Goal: Task Accomplishment & Management: Manage account settings

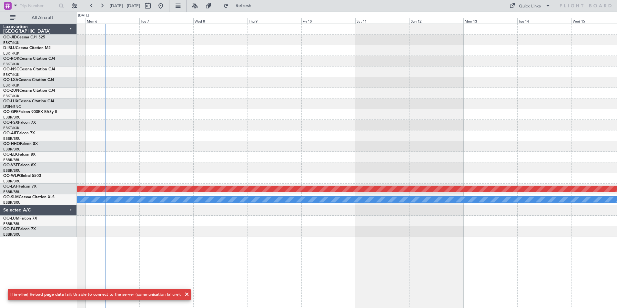
click at [204, 133] on div "Planned Maint [PERSON_NAME]-[GEOGRAPHIC_DATA][PERSON_NAME] ([GEOGRAPHIC_DATA][P…" at bounding box center [347, 130] width 540 height 213
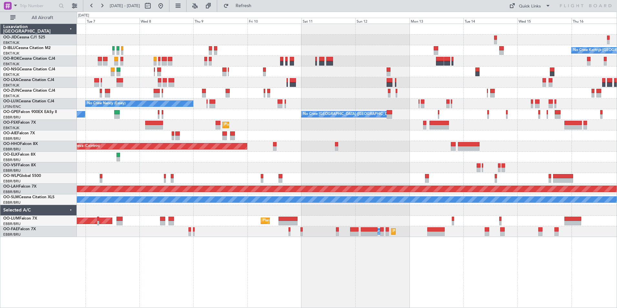
click at [129, 178] on div "No Crew Kortrijk-[GEOGRAPHIC_DATA] Planned Maint [GEOGRAPHIC_DATA]-[GEOGRAPHIC_…" at bounding box center [347, 130] width 540 height 213
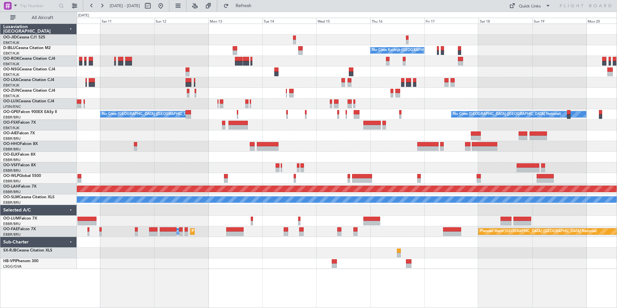
click at [216, 116] on div "No Crew Kortrijk-[GEOGRAPHIC_DATA] No Crew [PERSON_NAME] ([PERSON_NAME]) No Cre…" at bounding box center [347, 146] width 540 height 245
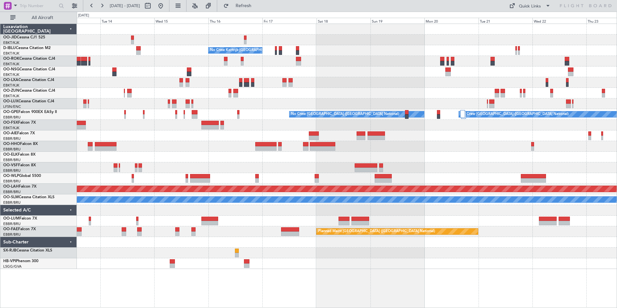
click at [253, 99] on div "No Crew No Crew Kortrijk-[GEOGRAPHIC_DATA] No Crew No Crew [GEOGRAPHIC_DATA] (B…" at bounding box center [347, 146] width 540 height 245
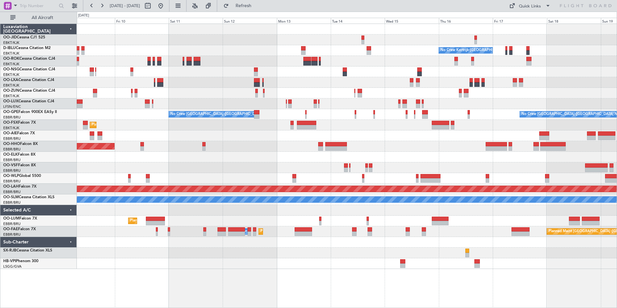
click at [294, 72] on div at bounding box center [347, 71] width 540 height 11
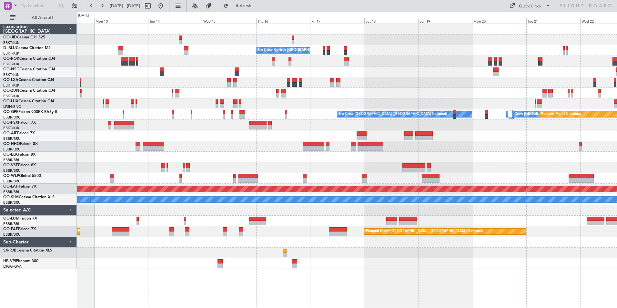
click at [130, 161] on div "No Crew No Crew Kortrijk-[GEOGRAPHIC_DATA] No Crew No Crew [GEOGRAPHIC_DATA] (B…" at bounding box center [347, 146] width 540 height 245
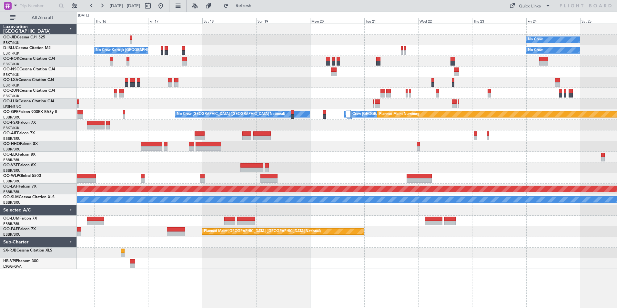
click at [282, 89] on div "No Crew No Crew Kortrijk-[GEOGRAPHIC_DATA] No Crew No Crew [GEOGRAPHIC_DATA] (B…" at bounding box center [347, 146] width 540 height 245
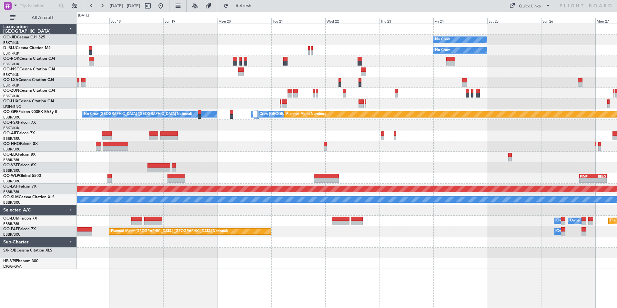
click at [375, 110] on div "No Crew No Crew No Crew Kortrijk-[GEOGRAPHIC_DATA] Planned Maint [GEOGRAPHIC_DA…" at bounding box center [347, 146] width 540 height 245
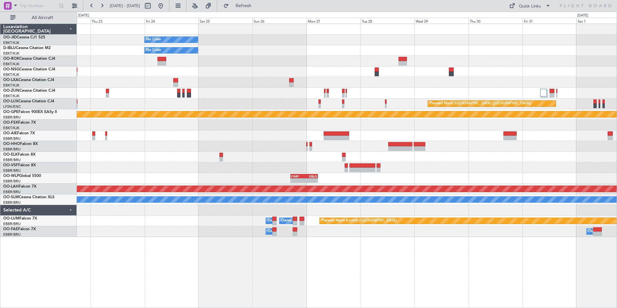
click at [142, 133] on div "No Crew No Crew Planned Maint [GEOGRAPHIC_DATA] ([GEOGRAPHIC_DATA]) No Crew [GE…" at bounding box center [347, 130] width 540 height 213
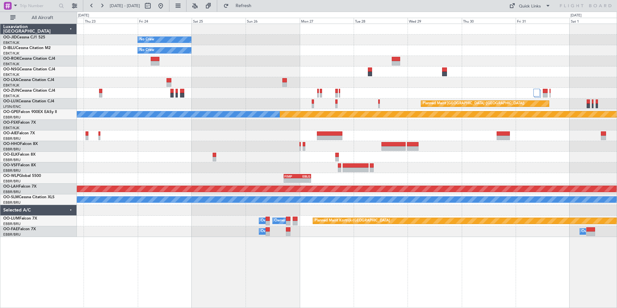
click at [450, 89] on div "No Crew No Crew Planned Maint [GEOGRAPHIC_DATA] ([GEOGRAPHIC_DATA]) Planned Mai…" at bounding box center [308, 160] width 617 height 296
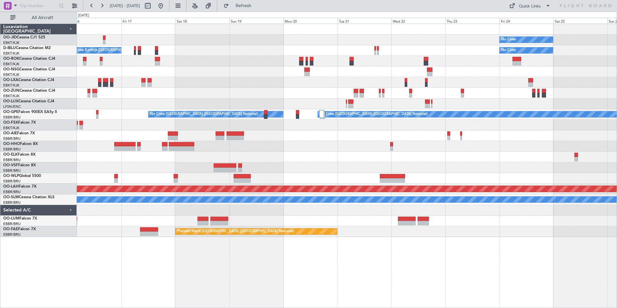
click at [467, 89] on div "No Crew No Crew No Crew Kortrijk-[GEOGRAPHIC_DATA] Planned Maint Nurnberg No Cr…" at bounding box center [347, 130] width 540 height 213
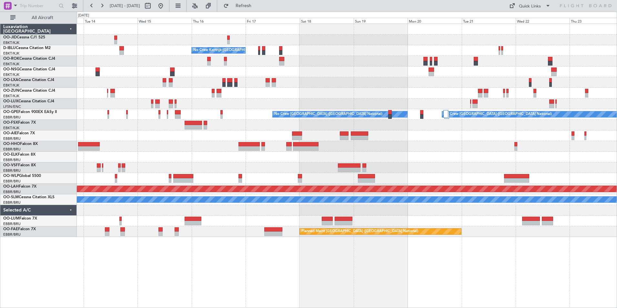
click at [614, 63] on div "No Crew No Crew Kortrijk-[GEOGRAPHIC_DATA] No Crew Planned Maint Nurnberg No Cr…" at bounding box center [347, 130] width 540 height 213
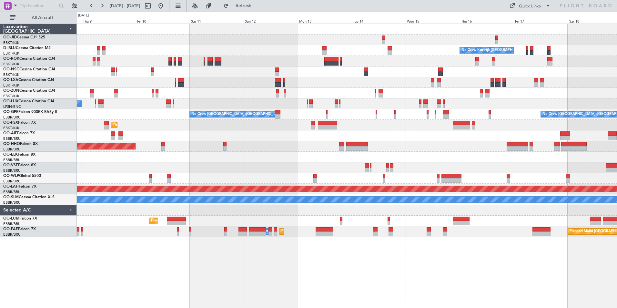
click at [530, 79] on div "No Crew Kortrijk-[GEOGRAPHIC_DATA] Planned Maint [GEOGRAPHIC_DATA]-[GEOGRAPHIC_…" at bounding box center [347, 130] width 540 height 213
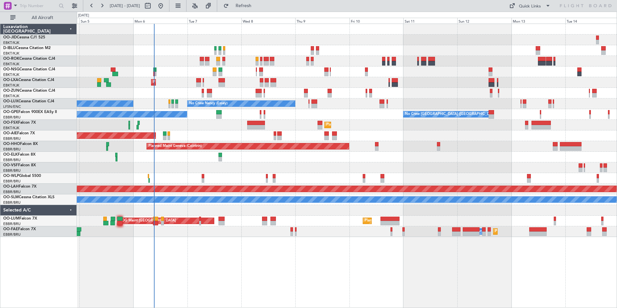
click at [493, 76] on div "No Crew Kortrijk-[GEOGRAPHIC_DATA] AOG Maint [GEOGRAPHIC_DATA]-[GEOGRAPHIC_DATA…" at bounding box center [347, 130] width 540 height 213
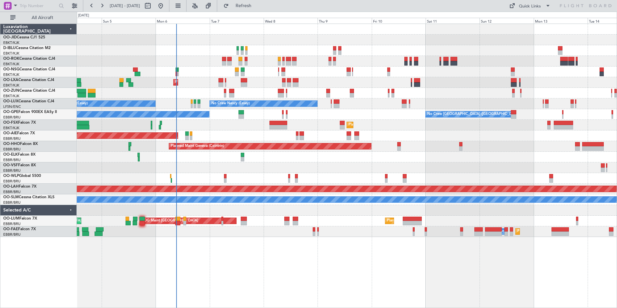
click at [409, 161] on div at bounding box center [347, 157] width 540 height 11
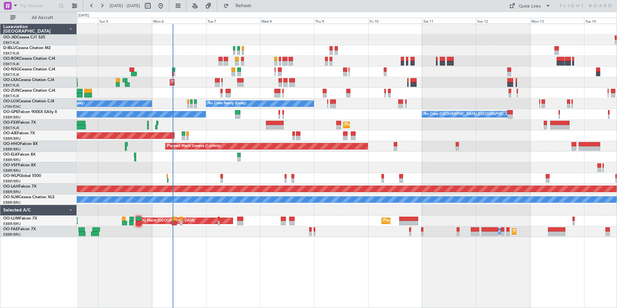
click at [388, 163] on div "No Crew Kortrijk-[GEOGRAPHIC_DATA] AOG Maint [GEOGRAPHIC_DATA]-[GEOGRAPHIC_DATA…" at bounding box center [347, 130] width 540 height 213
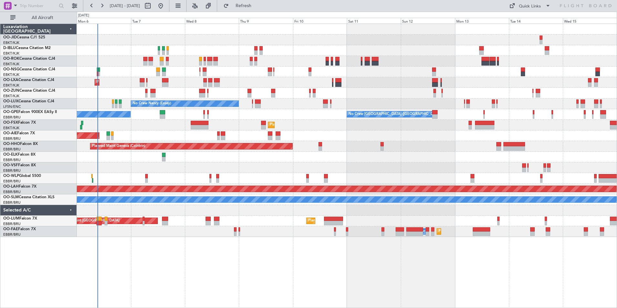
click at [221, 177] on div at bounding box center [347, 178] width 540 height 11
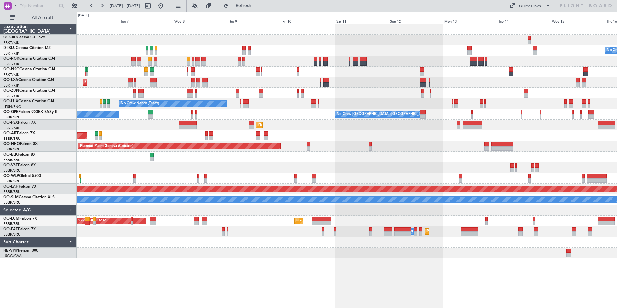
click at [152, 275] on div "No Crew Kortrijk-[GEOGRAPHIC_DATA] Planned Maint [GEOGRAPHIC_DATA]-[GEOGRAPHIC_…" at bounding box center [347, 166] width 540 height 284
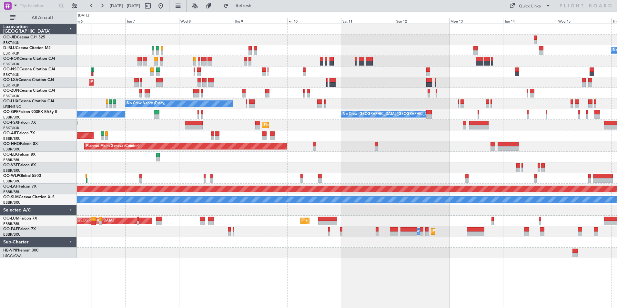
click at [130, 154] on div at bounding box center [347, 157] width 540 height 11
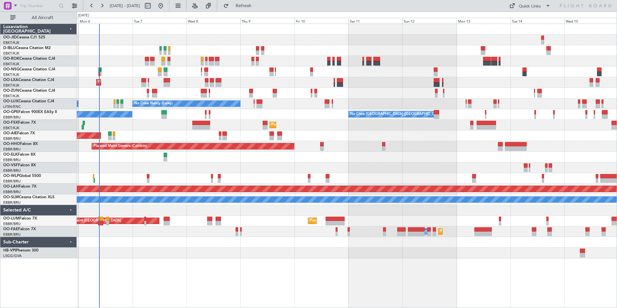
click at [152, 122] on div "Planned Maint Kortrijk-[GEOGRAPHIC_DATA]" at bounding box center [347, 125] width 540 height 11
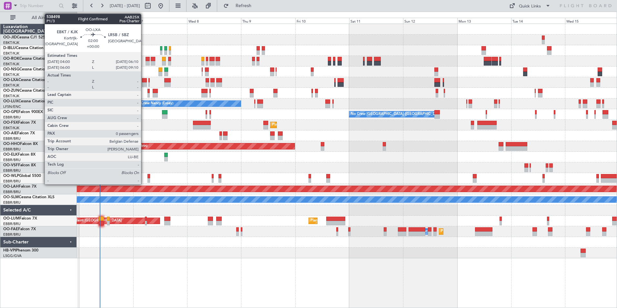
click at [144, 85] on div at bounding box center [144, 84] width 5 height 5
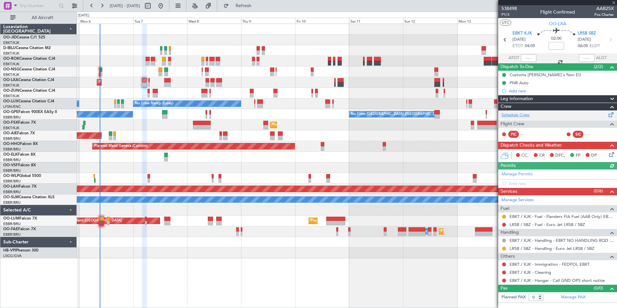
click at [523, 115] on link "Schedule Crew" at bounding box center [515, 115] width 28 height 6
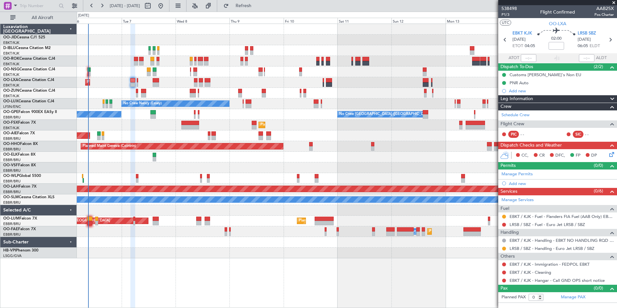
click at [215, 82] on div "Planned Maint Kortrijk-[GEOGRAPHIC_DATA]" at bounding box center [347, 82] width 540 height 11
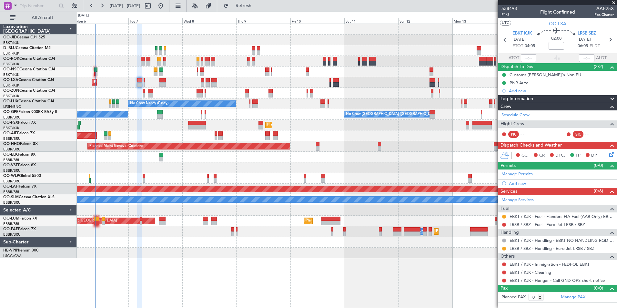
click at [175, 75] on div at bounding box center [347, 71] width 540 height 11
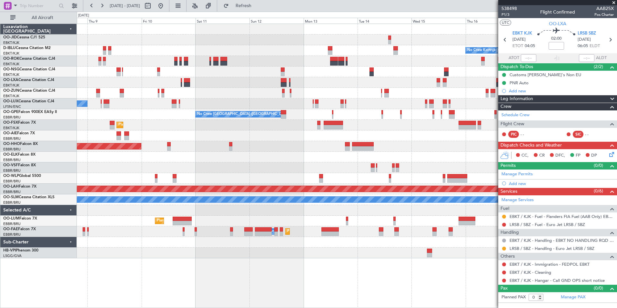
click at [230, 108] on div "No Crew Kortrijk-[GEOGRAPHIC_DATA] Planned Maint [GEOGRAPHIC_DATA]-[GEOGRAPHIC_…" at bounding box center [347, 141] width 540 height 234
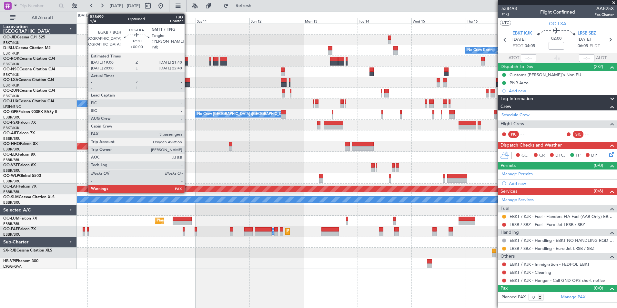
click at [187, 80] on div at bounding box center [187, 80] width 6 height 5
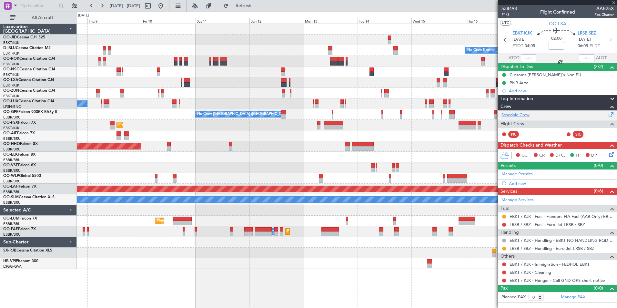
type input "3"
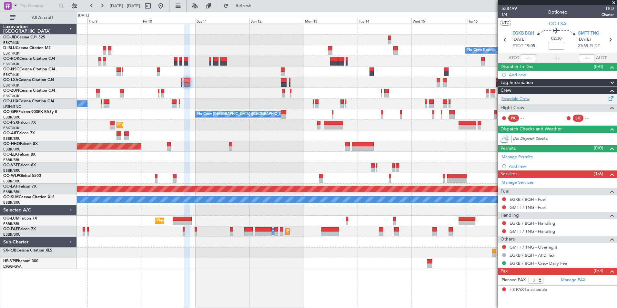
click at [523, 100] on link "Schedule Crew" at bounding box center [515, 99] width 28 height 6
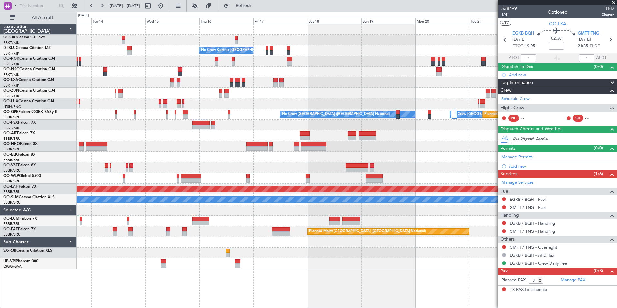
click at [117, 166] on div "No Crew No Crew Kortrijk-[GEOGRAPHIC_DATA] No Crew No Crew [GEOGRAPHIC_DATA] (B…" at bounding box center [347, 146] width 540 height 245
click at [130, 104] on div "No Crew No Crew Kortrijk-[GEOGRAPHIC_DATA] No Crew No Crew [GEOGRAPHIC_DATA] (B…" at bounding box center [347, 146] width 540 height 245
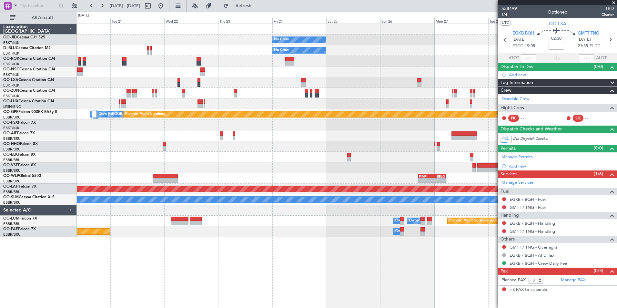
click at [230, 95] on div "No Crew No Crew Planned Maint [GEOGRAPHIC_DATA] ([GEOGRAPHIC_DATA]) No Crew [GE…" at bounding box center [347, 130] width 540 height 213
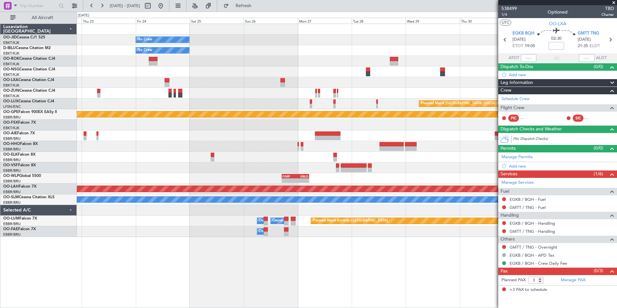
click at [84, 119] on div "No Crew No Crew Planned Maint [GEOGRAPHIC_DATA] ([GEOGRAPHIC_DATA]) No Crew [GE…" at bounding box center [347, 130] width 540 height 213
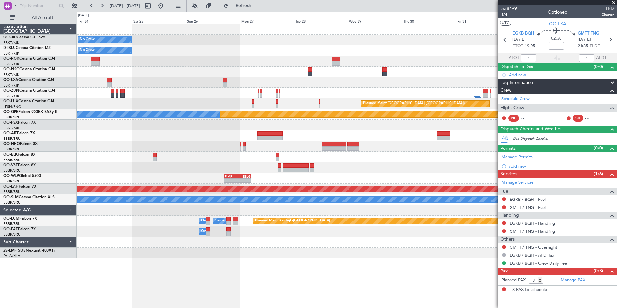
click at [284, 90] on div "No Crew No Crew Planned Maint [GEOGRAPHIC_DATA] ([GEOGRAPHIC_DATA]) Planned Mai…" at bounding box center [347, 141] width 540 height 234
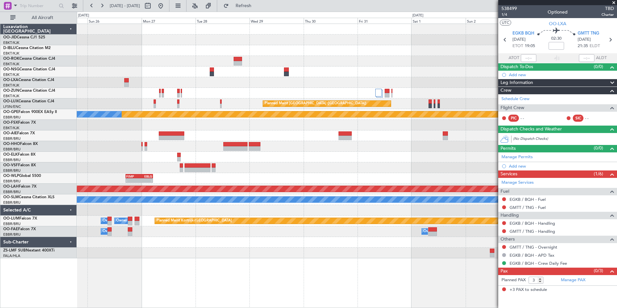
click at [154, 86] on div "No Crew No Crew Planned Maint [GEOGRAPHIC_DATA] ([GEOGRAPHIC_DATA]) Planned Mai…" at bounding box center [347, 141] width 540 height 234
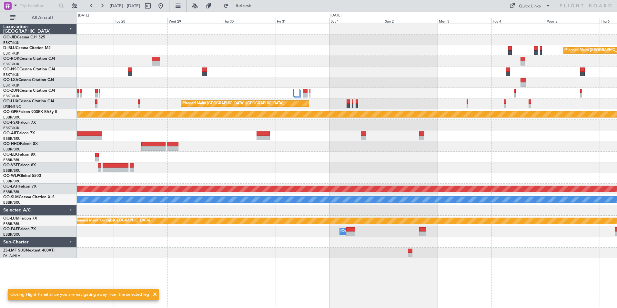
click at [285, 91] on div "No Crew Planned Maint [GEOGRAPHIC_DATA] ([GEOGRAPHIC_DATA]) No Crew Planned Mai…" at bounding box center [347, 141] width 540 height 234
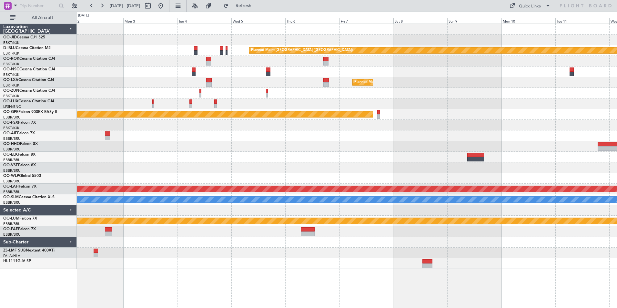
click at [157, 168] on div "Planned Maint [GEOGRAPHIC_DATA] ([GEOGRAPHIC_DATA]) Planned Maint [GEOGRAPHIC_D…" at bounding box center [347, 146] width 540 height 245
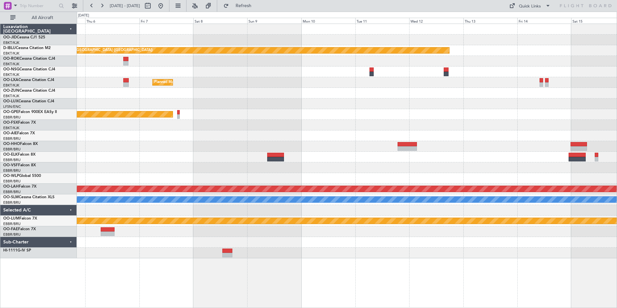
click at [206, 134] on div "Planned Maint [GEOGRAPHIC_DATA] ([GEOGRAPHIC_DATA]) Planned Maint [GEOGRAPHIC_D…" at bounding box center [347, 141] width 540 height 234
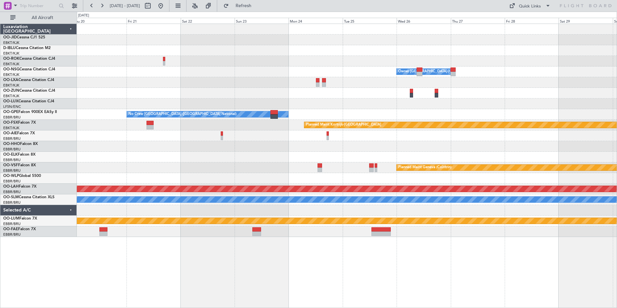
click at [180, 107] on div "Owner [GEOGRAPHIC_DATA]-[GEOGRAPHIC_DATA] No Crew [GEOGRAPHIC_DATA] (Brussels N…" at bounding box center [347, 130] width 540 height 213
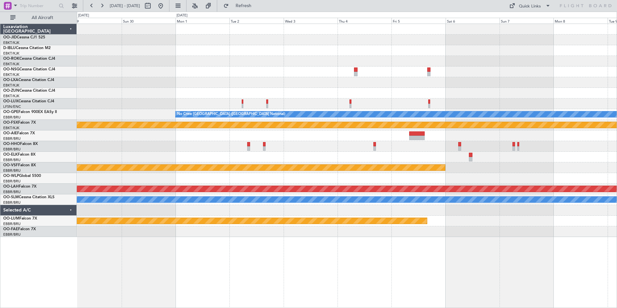
click at [79, 137] on div "Owner [GEOGRAPHIC_DATA]-[GEOGRAPHIC_DATA] No Crew [GEOGRAPHIC_DATA] (Brussels N…" at bounding box center [347, 130] width 540 height 213
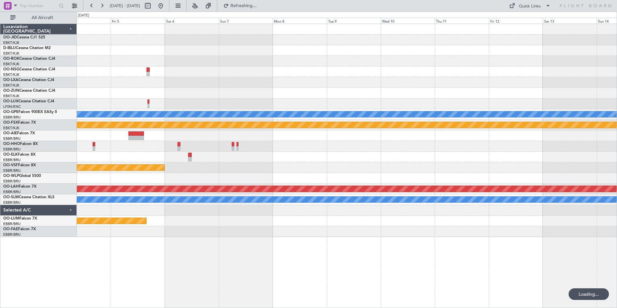
click at [65, 127] on div "No Crew [GEOGRAPHIC_DATA] ([GEOGRAPHIC_DATA] National) Planned Maint [GEOGRAPHI…" at bounding box center [308, 160] width 617 height 296
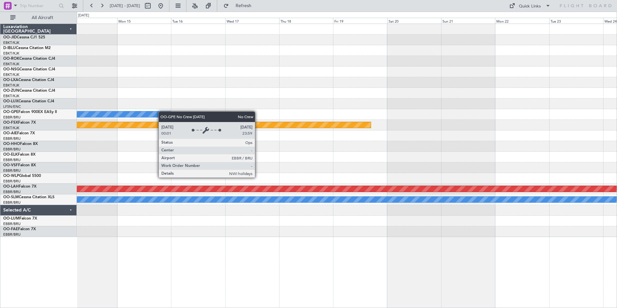
click at [46, 127] on div "No Crew [GEOGRAPHIC_DATA] ([GEOGRAPHIC_DATA] National) Planned Maint [GEOGRAPHI…" at bounding box center [308, 160] width 617 height 296
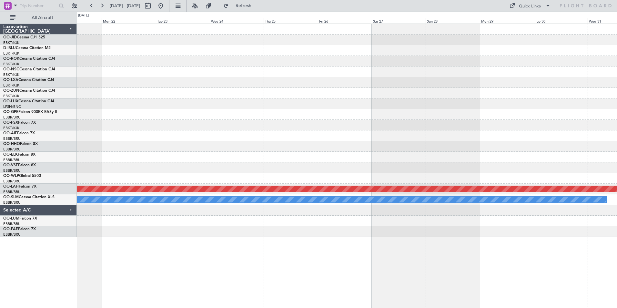
click at [186, 115] on div "Planned Maint Kortrijk-[GEOGRAPHIC_DATA] Planned [GEOGRAPHIC_DATA][PERSON_NAME]…" at bounding box center [347, 130] width 540 height 213
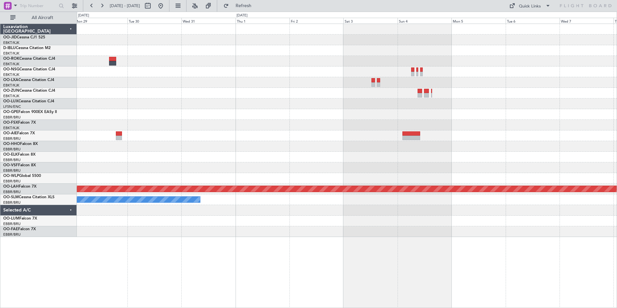
click at [154, 140] on div "Planned Maint [PERSON_NAME]-[GEOGRAPHIC_DATA][PERSON_NAME] ([GEOGRAPHIC_DATA][P…" at bounding box center [347, 130] width 540 height 213
click at [166, 7] on button at bounding box center [160, 6] width 10 height 10
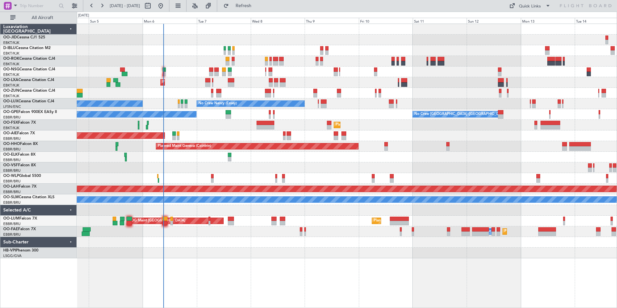
click at [257, 252] on div at bounding box center [347, 252] width 540 height 11
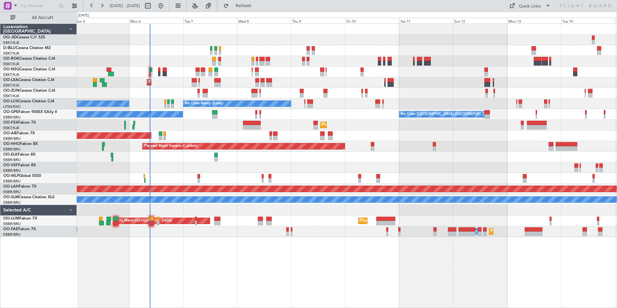
click at [216, 163] on div "No Crew Kortrijk-[GEOGRAPHIC_DATA] Planned Maint [GEOGRAPHIC_DATA]-[GEOGRAPHIC_…" at bounding box center [347, 130] width 540 height 213
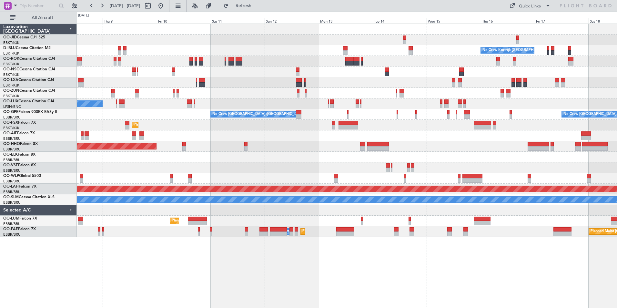
click at [253, 219] on div "No Crew Kortrijk-[GEOGRAPHIC_DATA] Planned Maint [GEOGRAPHIC_DATA]-[GEOGRAPHIC_…" at bounding box center [347, 130] width 540 height 213
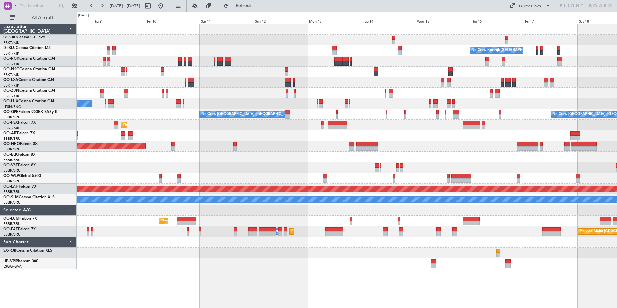
click at [471, 147] on div "No Crew Kortrijk-[GEOGRAPHIC_DATA] Planned Maint [GEOGRAPHIC_DATA]-[GEOGRAPHIC_…" at bounding box center [347, 146] width 540 height 245
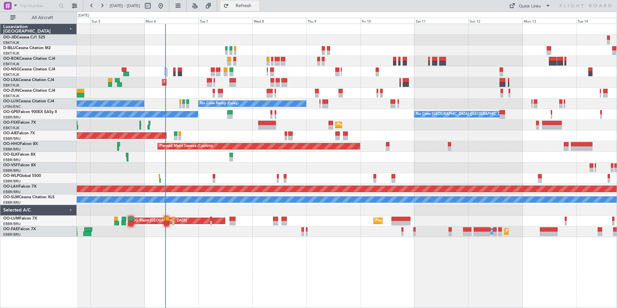
click at [254, 8] on button "Refresh" at bounding box center [239, 6] width 39 height 10
click at [143, 126] on div "No Crew Kortrijk-[GEOGRAPHIC_DATA] AOG Maint [GEOGRAPHIC_DATA]-[GEOGRAPHIC_DATA…" at bounding box center [347, 130] width 540 height 213
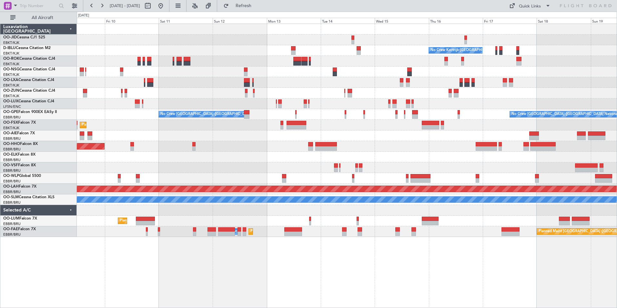
click at [191, 142] on div "No Crew Kortrijk-[GEOGRAPHIC_DATA] No Crew [PERSON_NAME] ([PERSON_NAME]) No Cre…" at bounding box center [347, 130] width 540 height 213
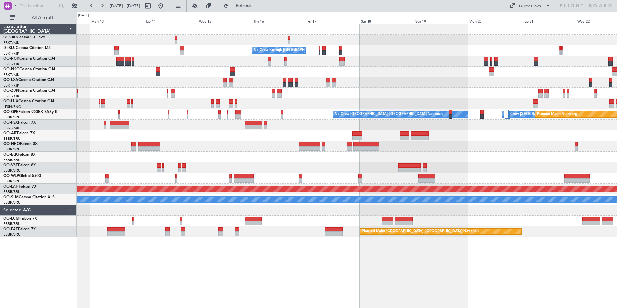
click at [125, 167] on div "No Crew No Crew Kortrijk-[GEOGRAPHIC_DATA] No Crew No Crew [GEOGRAPHIC_DATA] (B…" at bounding box center [347, 130] width 540 height 213
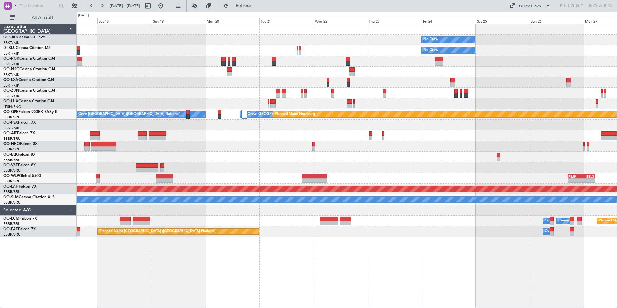
click at [93, 199] on div "No Crew No Crew No Crew Kortrijk-[GEOGRAPHIC_DATA] No Crew [GEOGRAPHIC_DATA] (B…" at bounding box center [347, 130] width 540 height 213
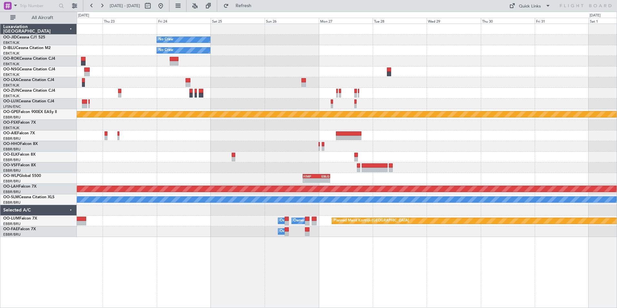
click at [199, 161] on div "No Crew No Crew No Crew [GEOGRAPHIC_DATA] (Brussels National) Planned Maint Nur…" at bounding box center [347, 130] width 540 height 213
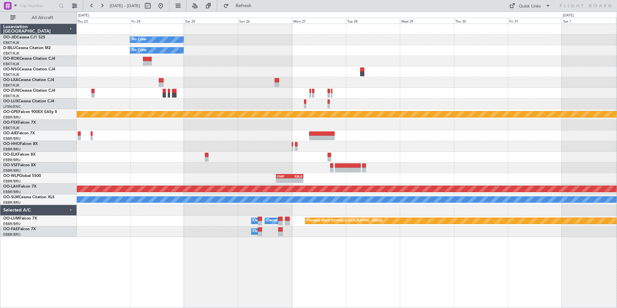
click at [218, 154] on div at bounding box center [347, 157] width 540 height 11
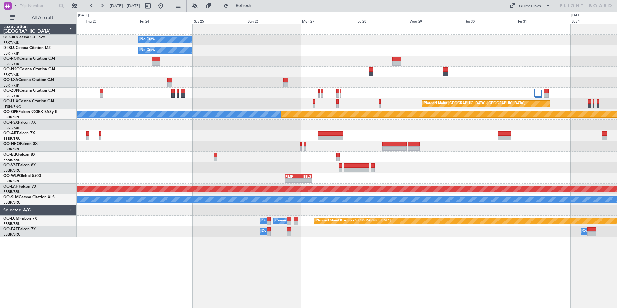
click at [236, 85] on div at bounding box center [347, 82] width 540 height 11
click at [166, 6] on button at bounding box center [160, 6] width 10 height 10
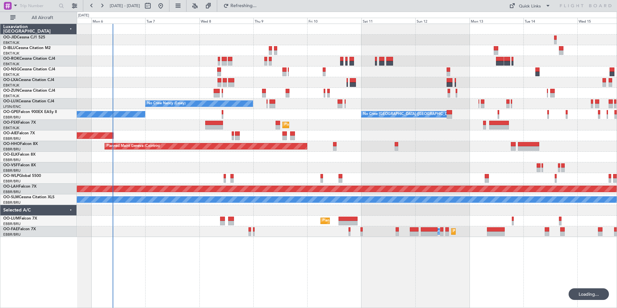
click at [239, 193] on div "No Crew Kortrijk-[GEOGRAPHIC_DATA] AOG Maint [GEOGRAPHIC_DATA] No Crew [PERSON_…" at bounding box center [347, 130] width 540 height 213
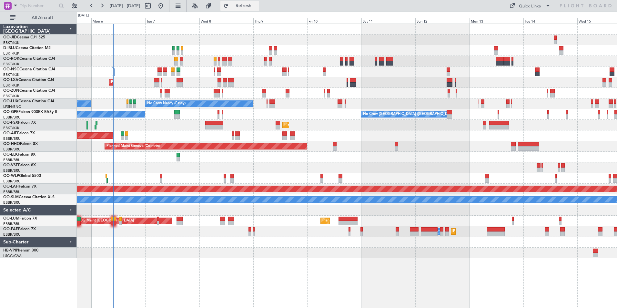
click at [257, 4] on span "Refresh" at bounding box center [243, 6] width 27 height 5
click at [259, 2] on button "Refresh" at bounding box center [239, 6] width 39 height 10
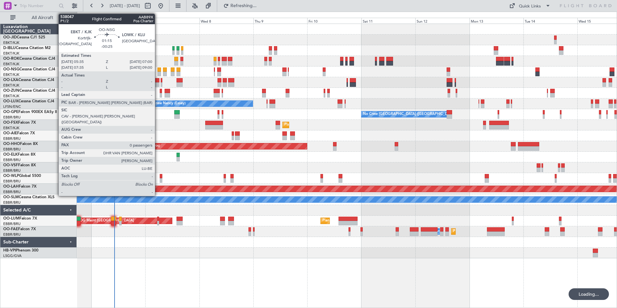
click at [158, 72] on div at bounding box center [158, 74] width 3 height 5
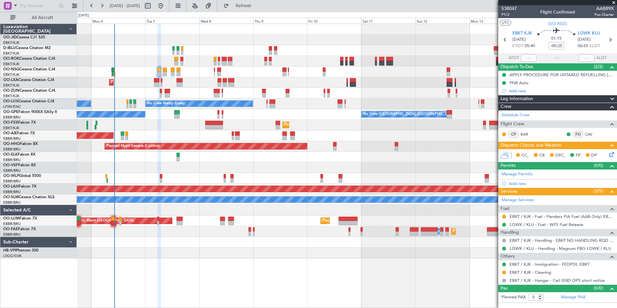
click at [168, 119] on div "No Crew Malaga No Crew Brussels (Brussels National) No Crew Brussels (Brussels …" at bounding box center [347, 114] width 540 height 11
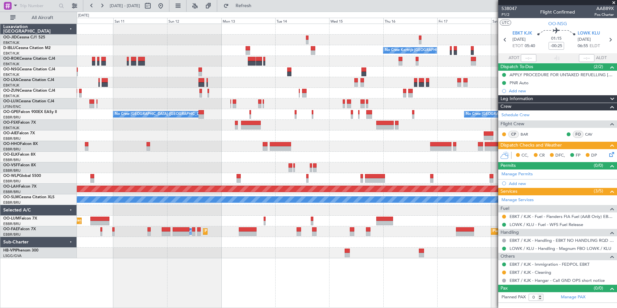
click at [128, 105] on div "No Crew Kortrijk-[GEOGRAPHIC_DATA] No Crew [PERSON_NAME] ([PERSON_NAME]) No Cre…" at bounding box center [347, 141] width 540 height 234
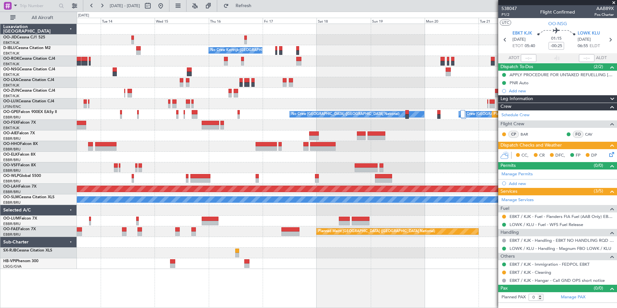
click at [251, 110] on div "No Crew No Crew Kortrijk-Wevelgem No Crew No Crew Brussels (Brussels National) …" at bounding box center [347, 146] width 540 height 245
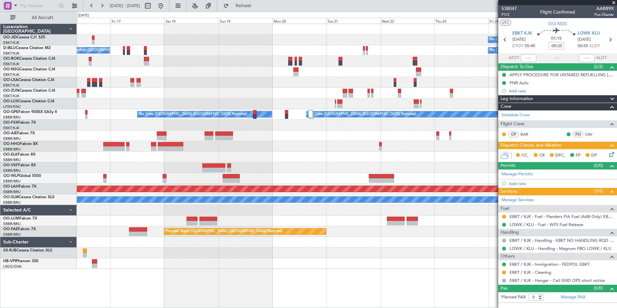
click at [191, 94] on div "No Crew No Crew Kortrijk-Wevelgem No Crew No Crew Brussels (Brussels National) …" at bounding box center [347, 146] width 540 height 245
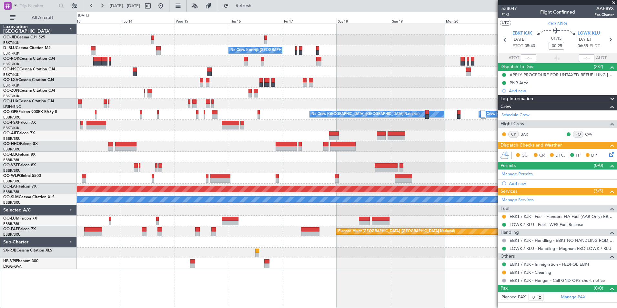
click at [443, 87] on div "No Crew No Crew Kortrijk-Wevelgem No Crew No Crew Brussels (Brussels National) …" at bounding box center [347, 146] width 540 height 245
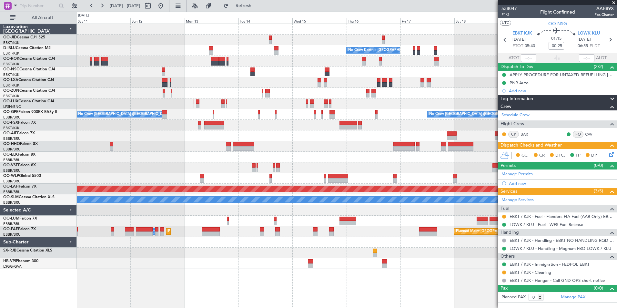
click at [429, 114] on div "No Crew Kortrijk-Wevelgem No Crew Nancy (Essey) No Crew Brussels (Brussels Nati…" at bounding box center [347, 146] width 540 height 245
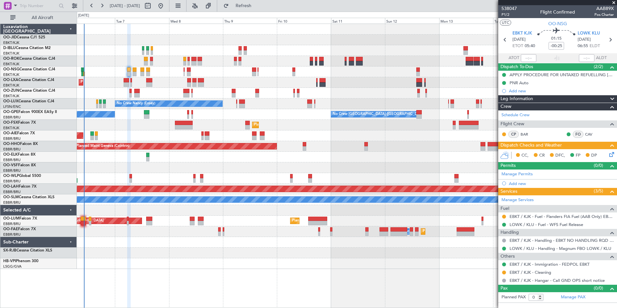
click at [310, 155] on div "No Crew Kortrijk-[GEOGRAPHIC_DATA] Planned Maint [GEOGRAPHIC_DATA]-[GEOGRAPHIC_…" at bounding box center [347, 146] width 540 height 245
